Goal: Information Seeking & Learning: Find specific fact

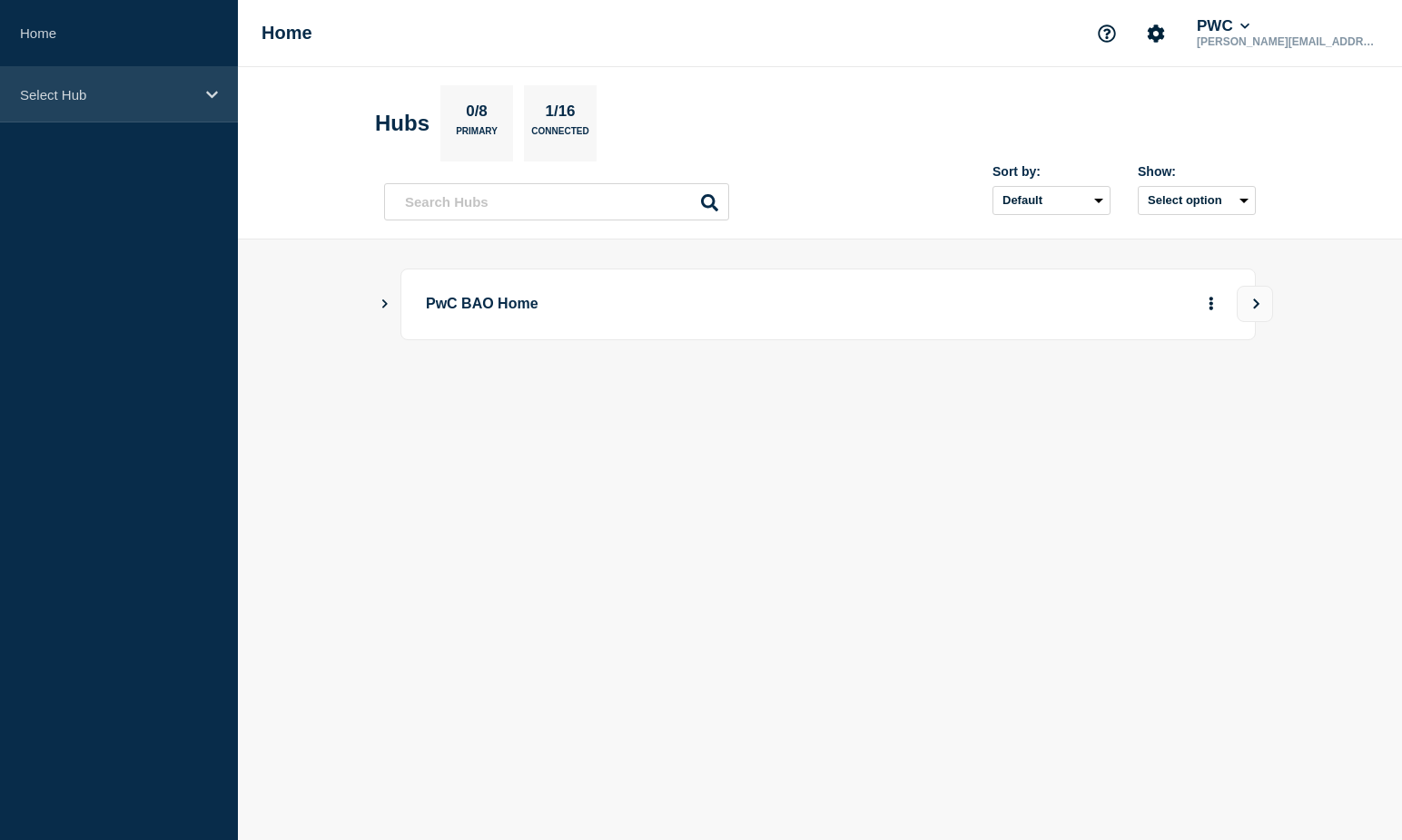
click at [116, 93] on p "Select Hub" at bounding box center [106, 95] width 174 height 16
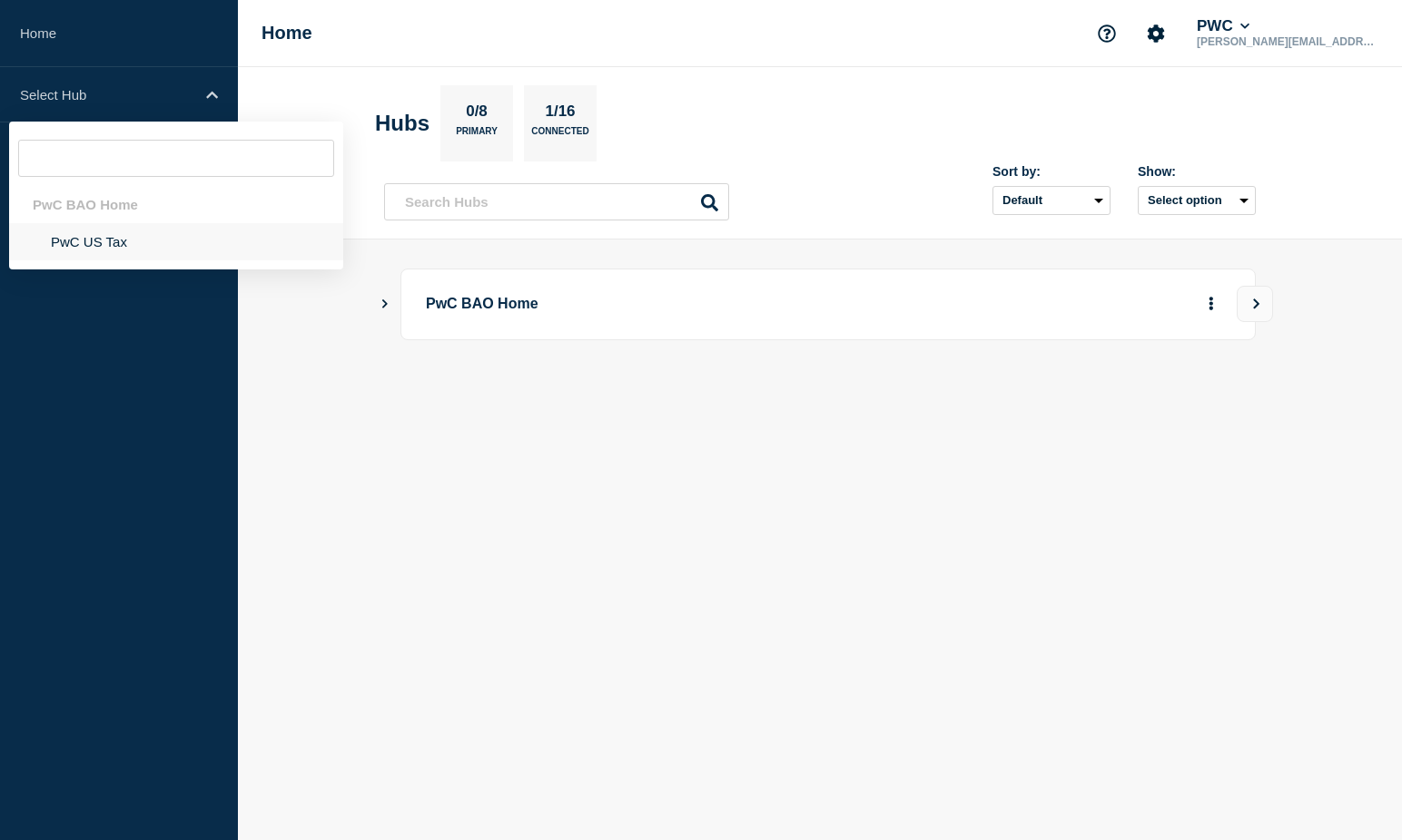
click at [78, 239] on li "PwC US Tax" at bounding box center [175, 242] width 334 height 37
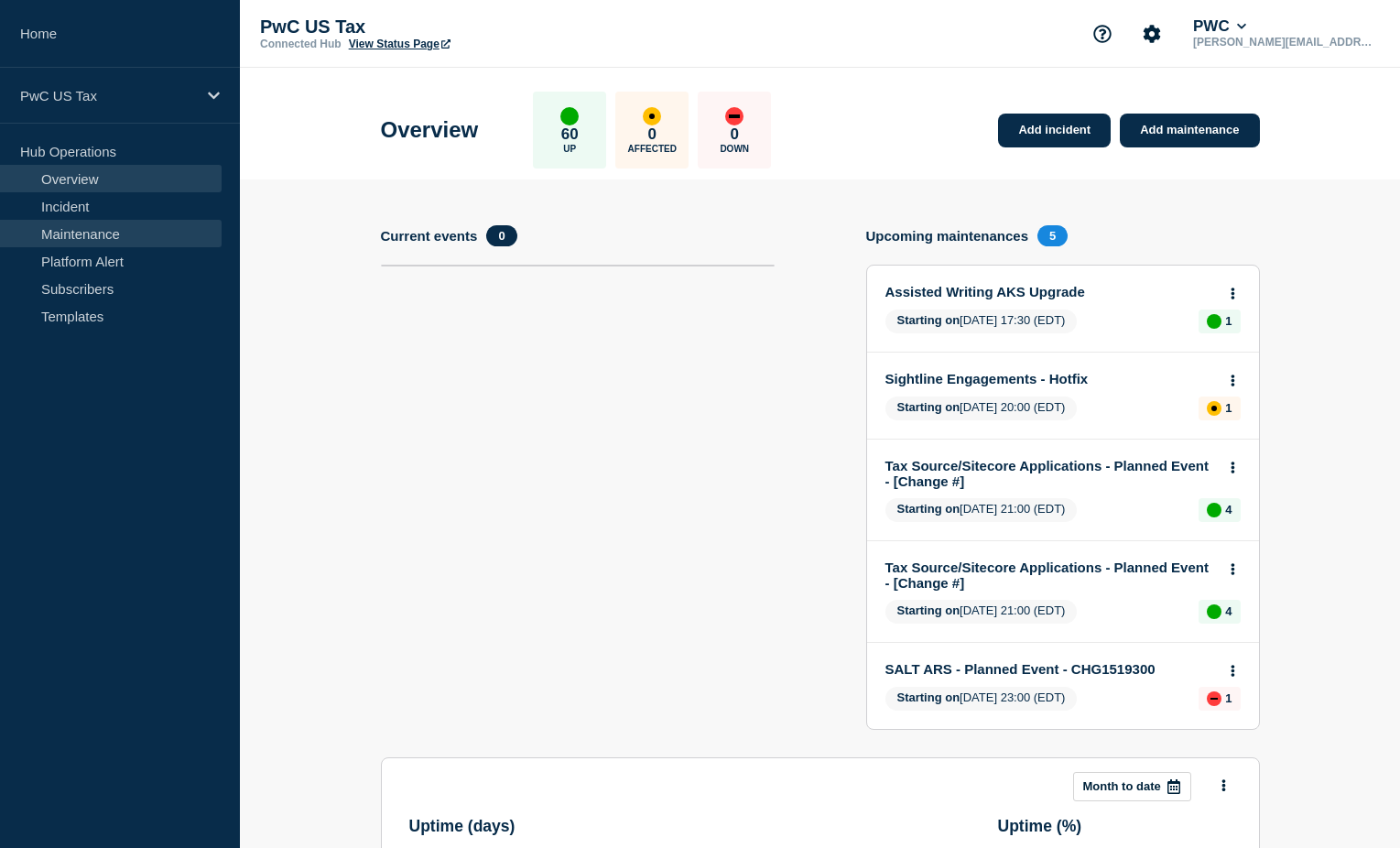
click at [90, 231] on link "Maintenance" at bounding box center [110, 234] width 222 height 28
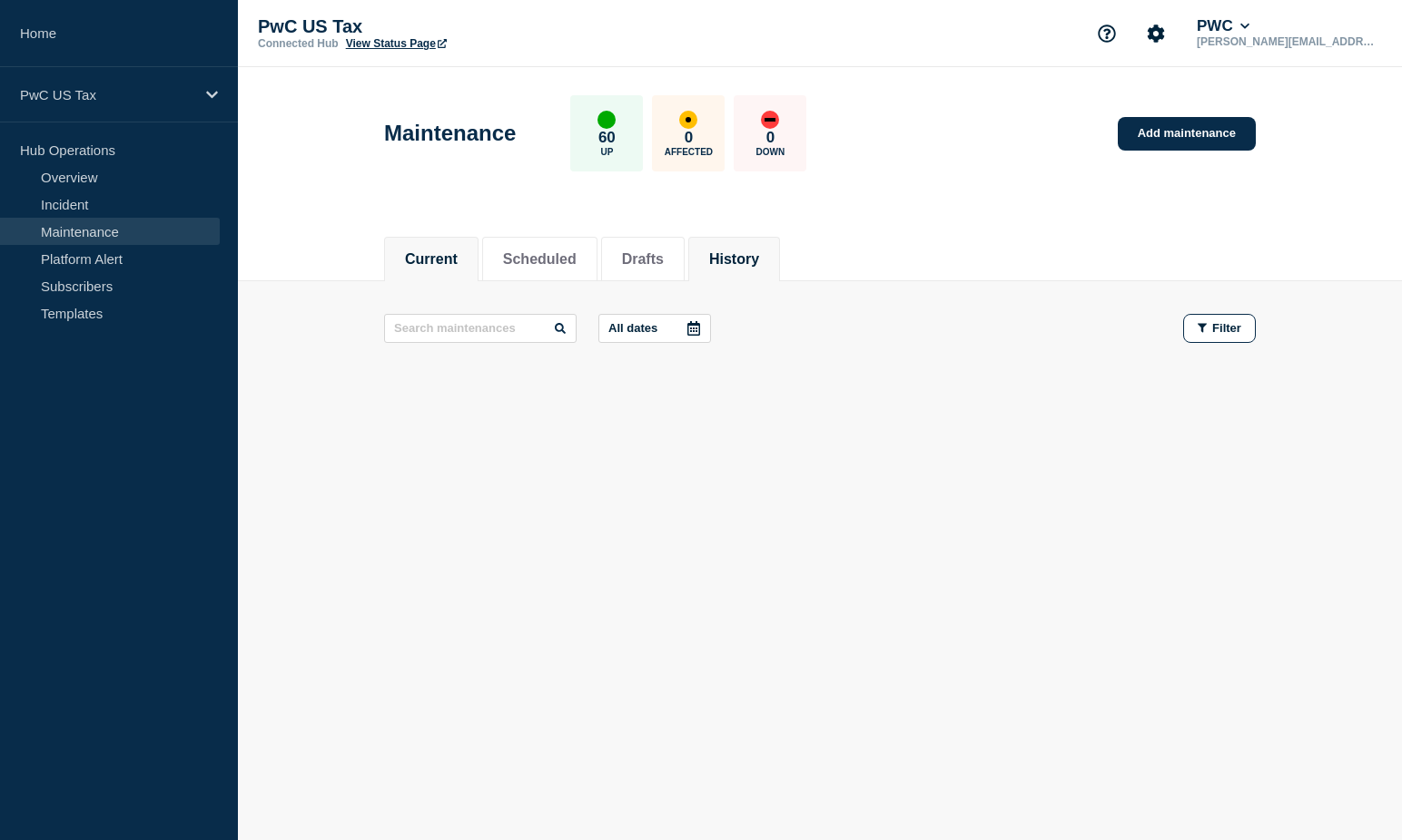
click at [743, 268] on li "History" at bounding box center [734, 259] width 92 height 44
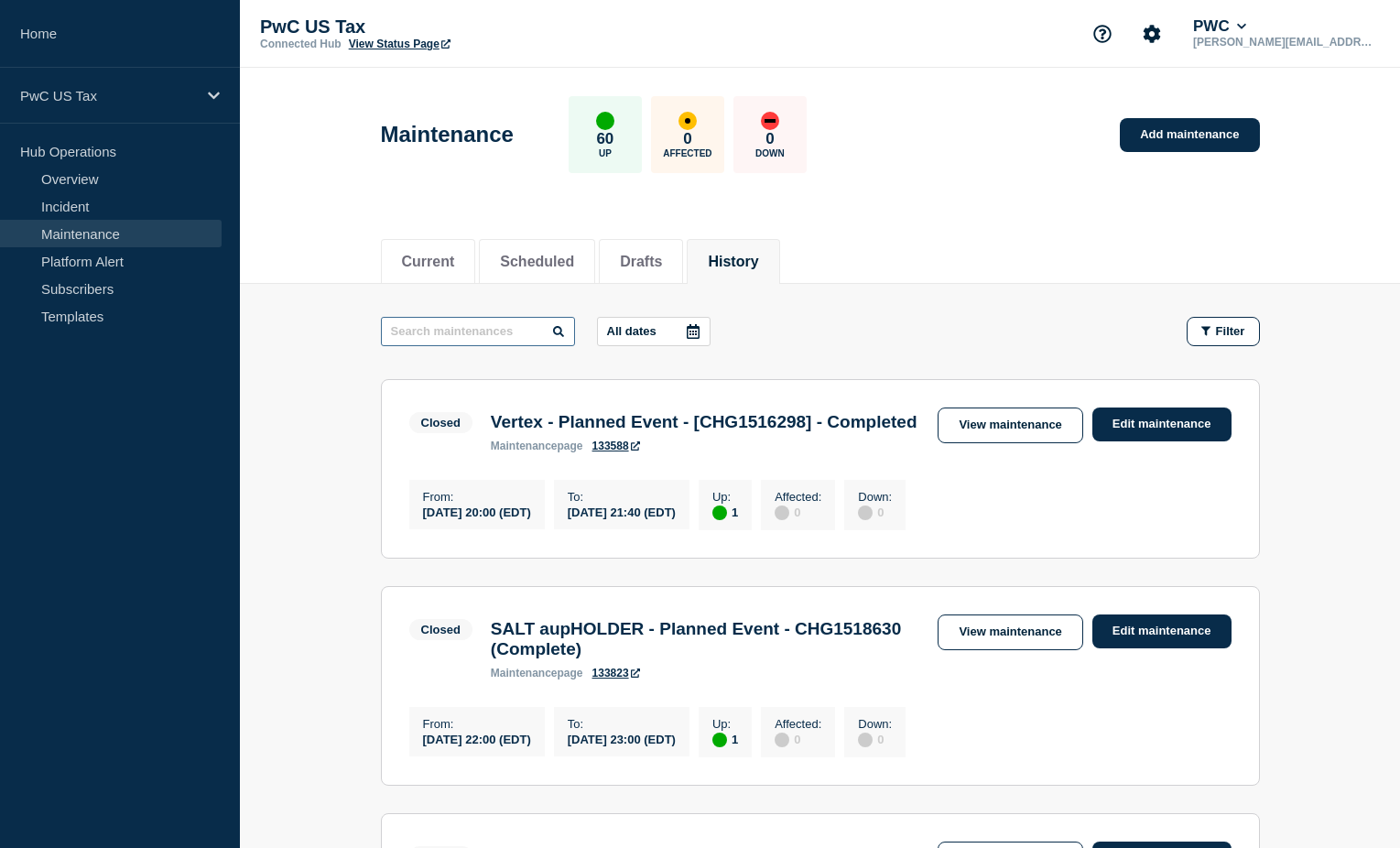
click at [409, 331] on input "text" at bounding box center [477, 331] width 194 height 29
click at [404, 327] on input "text" at bounding box center [477, 331] width 194 height 29
type input "c"
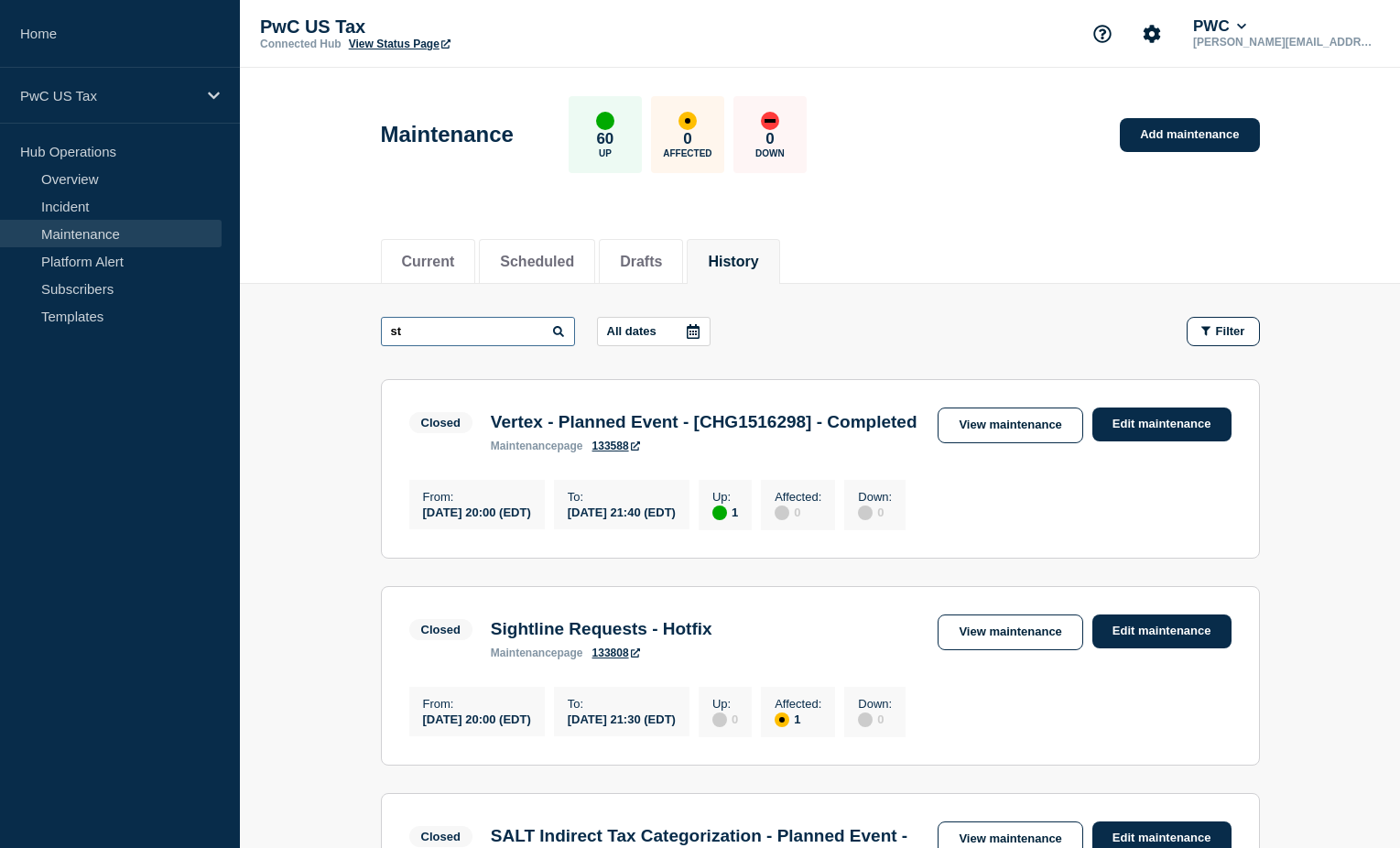
type input "s"
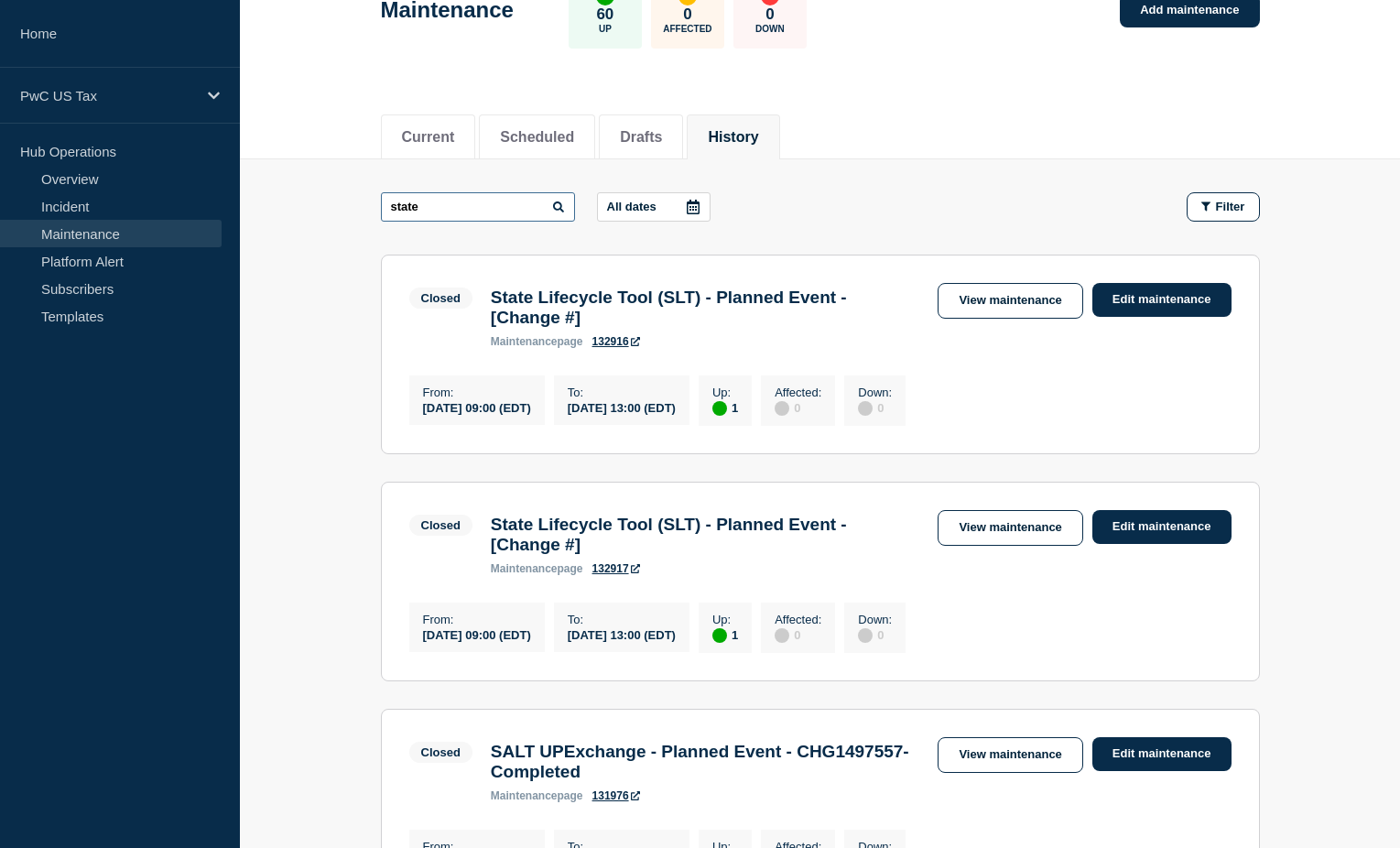
scroll to position [91, 0]
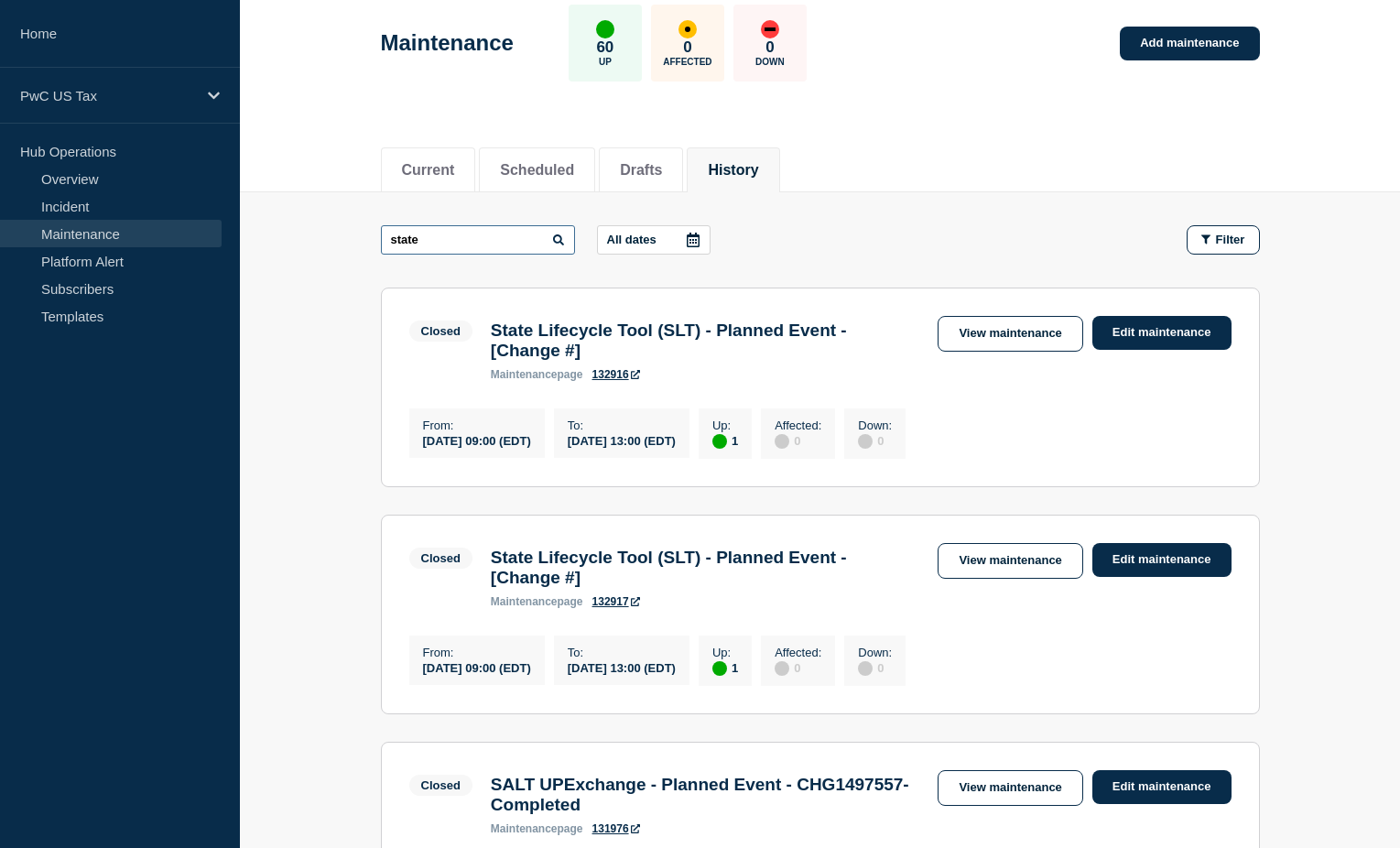
drag, startPoint x: 435, startPoint y: 244, endPoint x: 267, endPoint y: 252, distance: 168.2
click at [104, 237] on link "Maintenance" at bounding box center [110, 234] width 222 height 28
click at [609, 381] on link "132916" at bounding box center [616, 374] width 48 height 13
drag, startPoint x: 429, startPoint y: 240, endPoint x: 333, endPoint y: 243, distance: 96.0
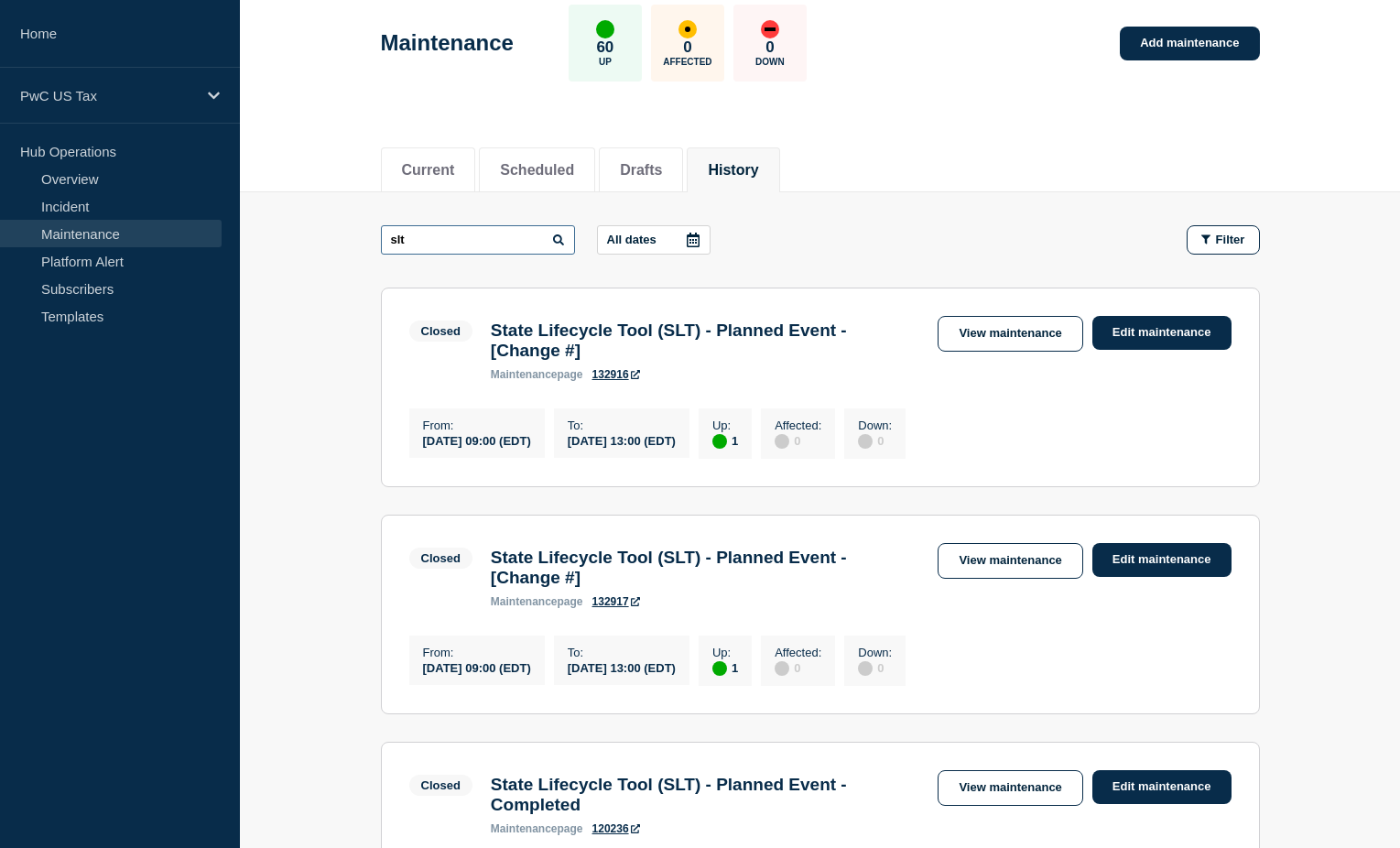
click at [330, 247] on main "slt All dates Filter Closed 1 Up State Lifecycle Tool (SLT) - Planned Event - […" at bounding box center [820, 685] width 1161 height 984
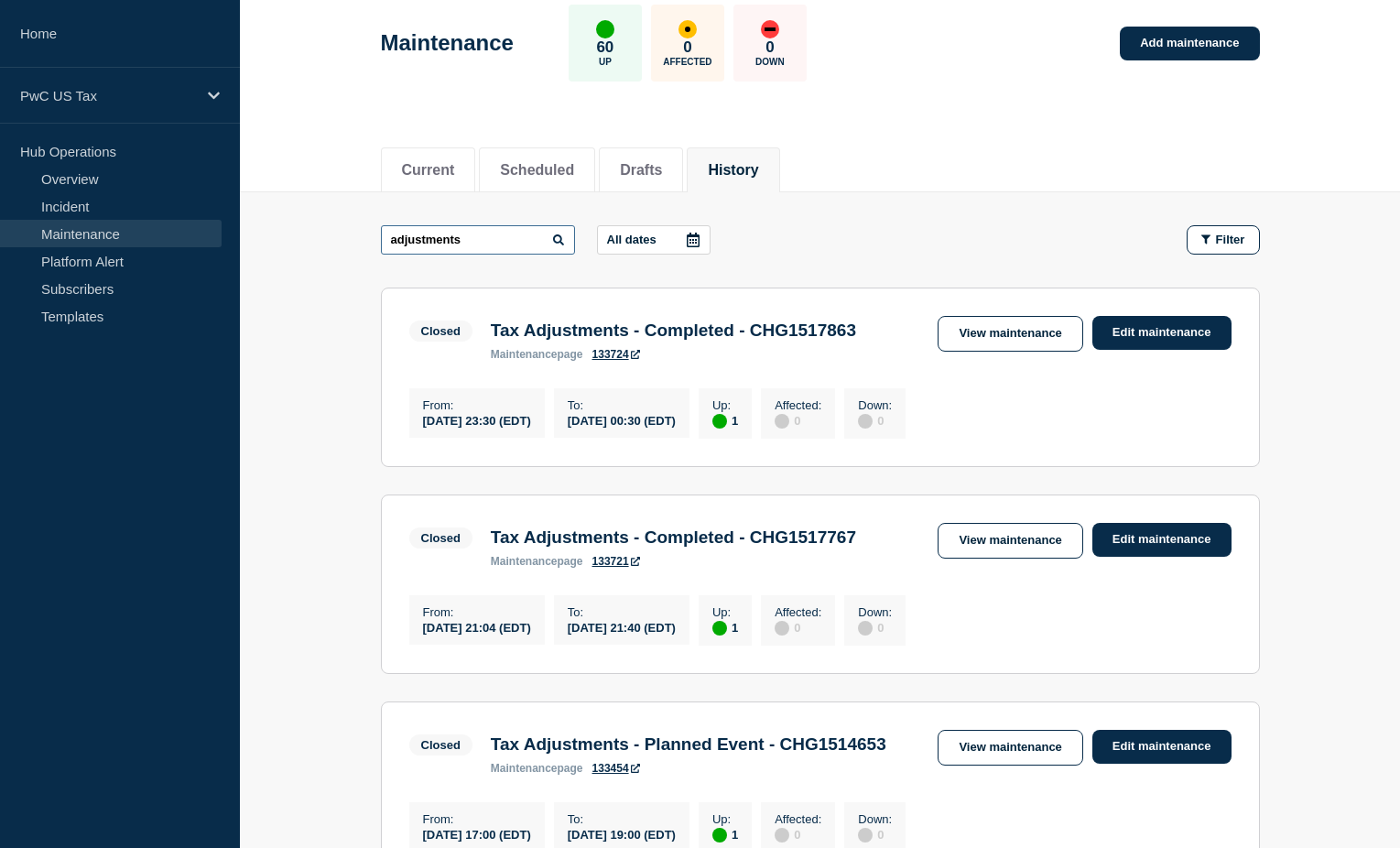
click at [473, 249] on input "adjustments" at bounding box center [477, 240] width 194 height 29
click at [456, 246] on input "adjustments" at bounding box center [477, 240] width 194 height 29
click at [458, 246] on input "adjustments" at bounding box center [477, 240] width 194 height 29
click at [459, 246] on input "adjustments" at bounding box center [477, 240] width 194 height 29
paste input "CHG1517767"
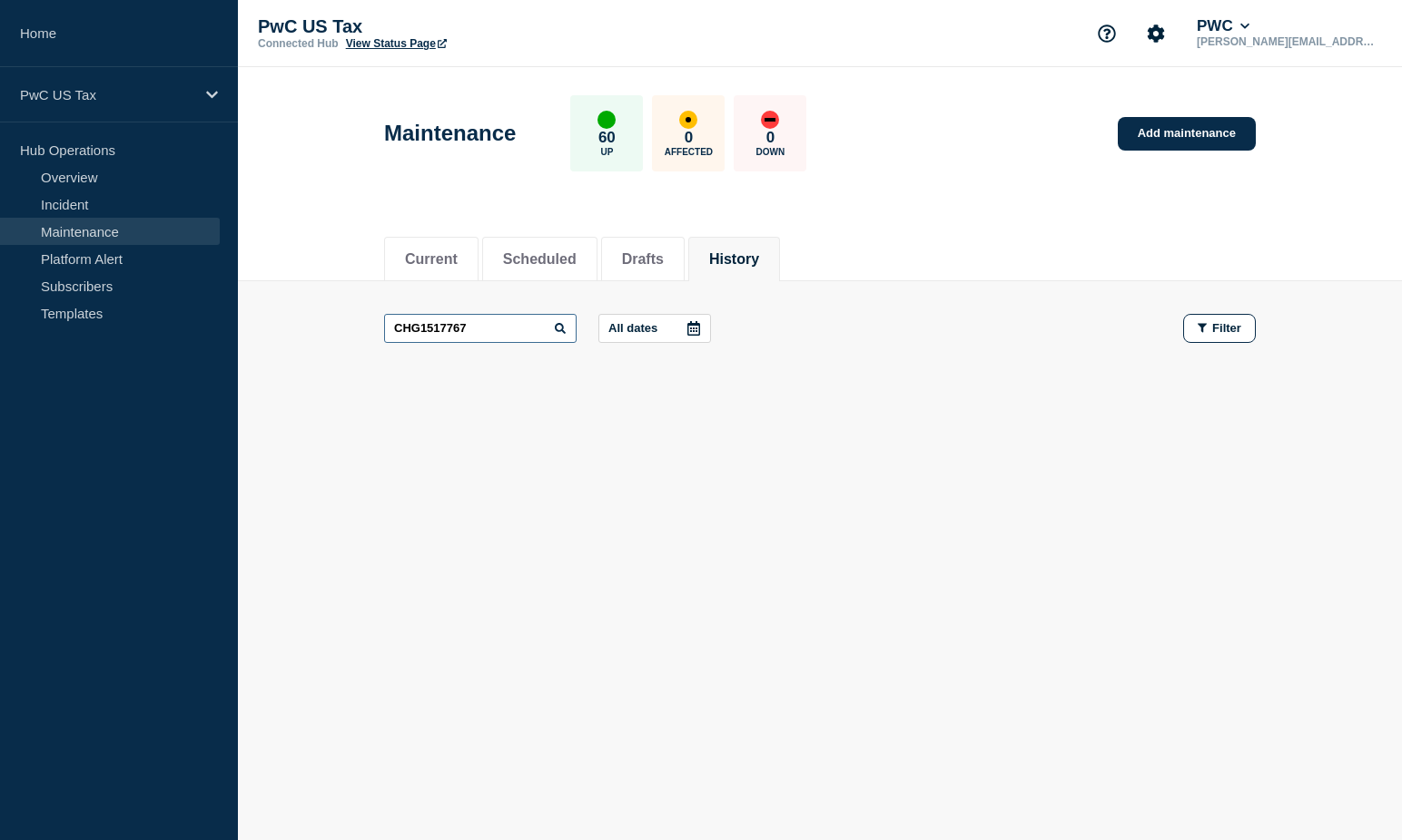
click at [481, 326] on input "CHG1517767" at bounding box center [480, 328] width 192 height 29
type input "CHG1517767"
